Goal: Transaction & Acquisition: Purchase product/service

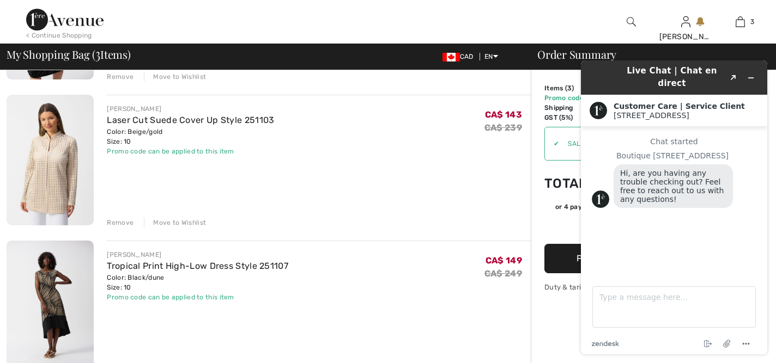
scroll to position [211, 0]
click at [385, 272] on div "[PERSON_NAME] Tropical Print High-Low Dress Style 251107 Color: Black/dune Size…" at bounding box center [319, 276] width 424 height 52
click at [754, 78] on button "Minimize widget" at bounding box center [750, 77] width 17 height 15
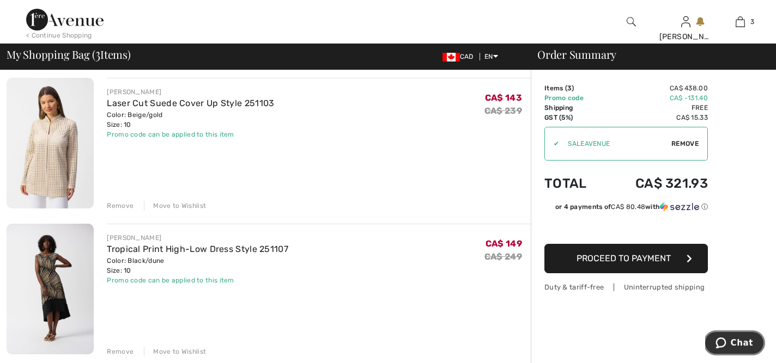
scroll to position [234, 0]
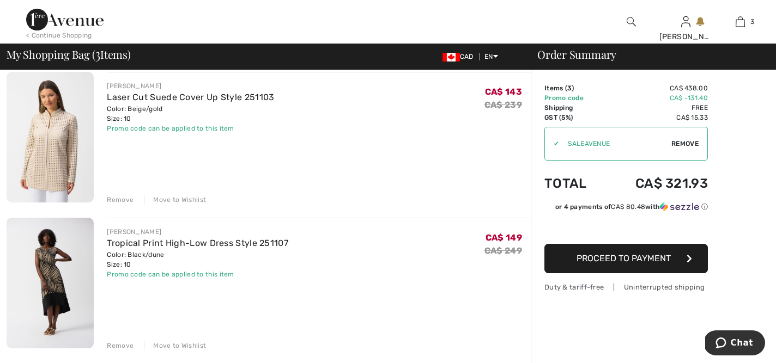
click at [123, 346] on div "Remove" at bounding box center [120, 346] width 27 height 10
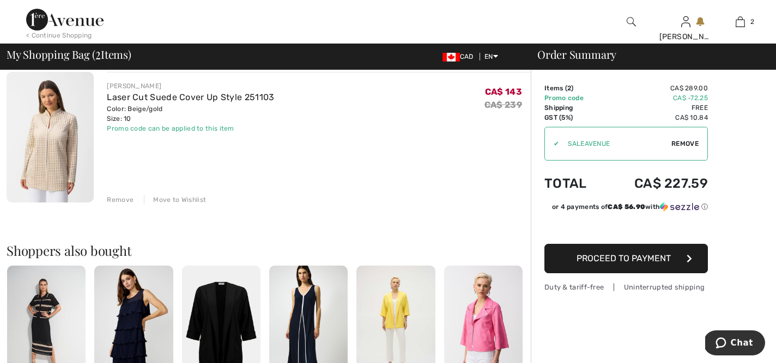
click at [120, 201] on div "Remove" at bounding box center [120, 200] width 27 height 10
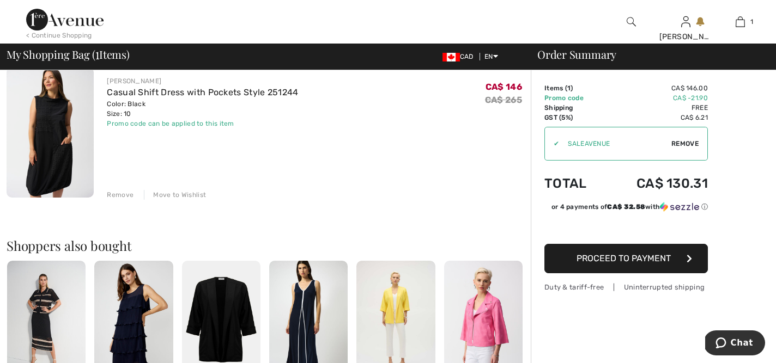
scroll to position [86, 0]
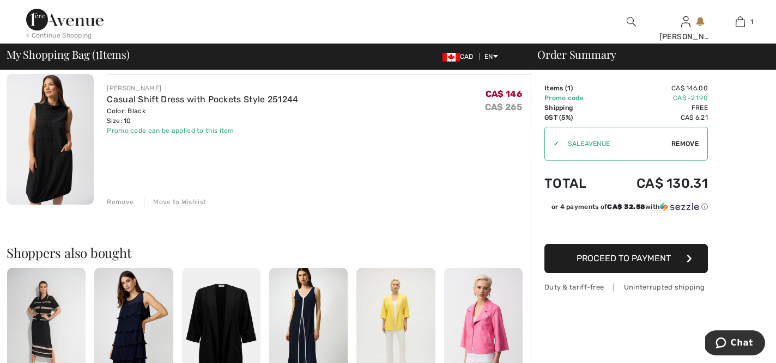
click at [120, 201] on div "Remove" at bounding box center [120, 202] width 27 height 10
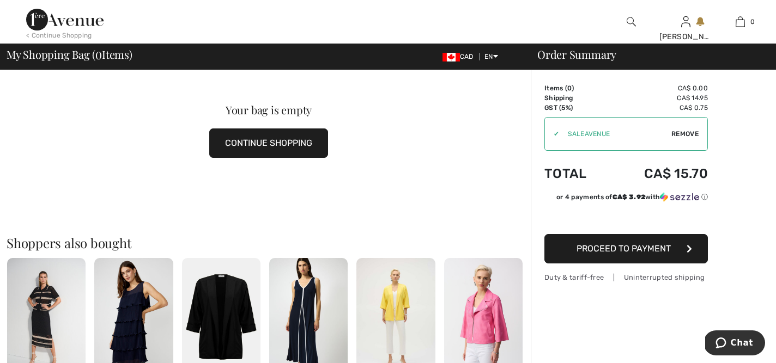
click at [692, 134] on span "Remove" at bounding box center [684, 134] width 27 height 10
